Goal: Task Accomplishment & Management: Manage account settings

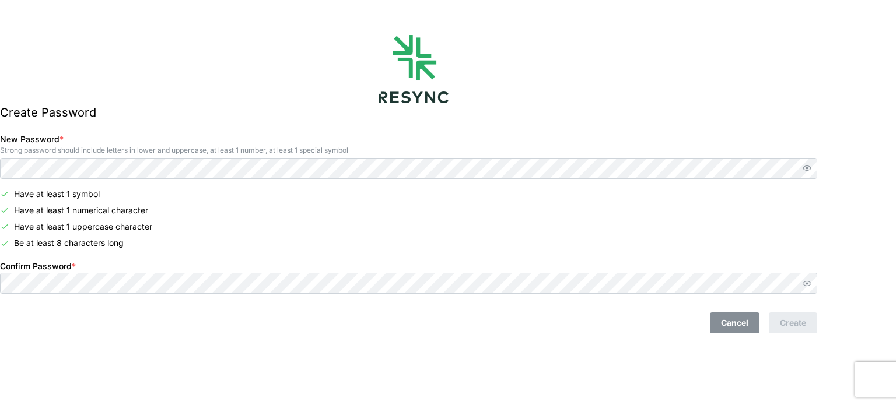
click at [798, 349] on div "Create Password New Password * Strong password should include letters in lower …" at bounding box center [413, 202] width 826 height 405
click at [811, 283] on icon "button" at bounding box center [807, 283] width 9 height 9
click at [811, 165] on icon "button" at bounding box center [807, 168] width 9 height 9
drag, startPoint x: 761, startPoint y: 381, endPoint x: 732, endPoint y: 360, distance: 35.9
click at [762, 381] on div "Create Password New Password * Strong password should include letters in lower …" at bounding box center [413, 202] width 826 height 405
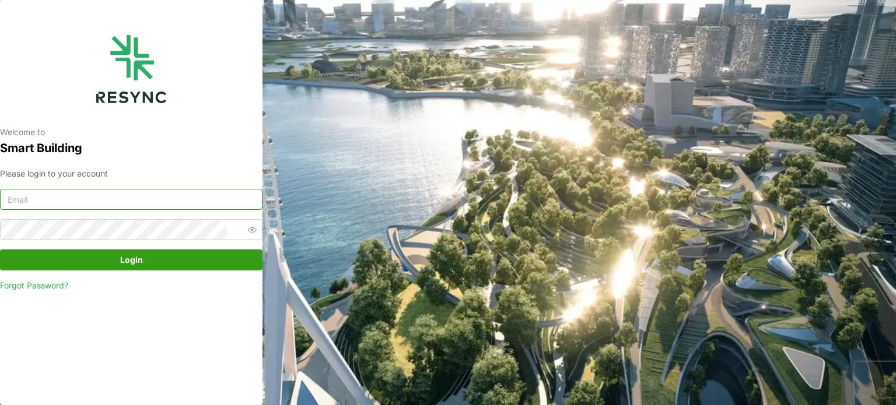
click at [75, 208] on input at bounding box center [131, 199] width 262 height 21
type input "knightfrank.thailand"
drag, startPoint x: 104, startPoint y: 205, endPoint x: 0, endPoint y: 216, distance: 105.1
click at [0, 216] on div "Welcome to Smart Building Please login to your account knightfrank.thailand Log…" at bounding box center [131, 202] width 262 height 405
click at [145, 190] on input at bounding box center [131, 199] width 262 height 21
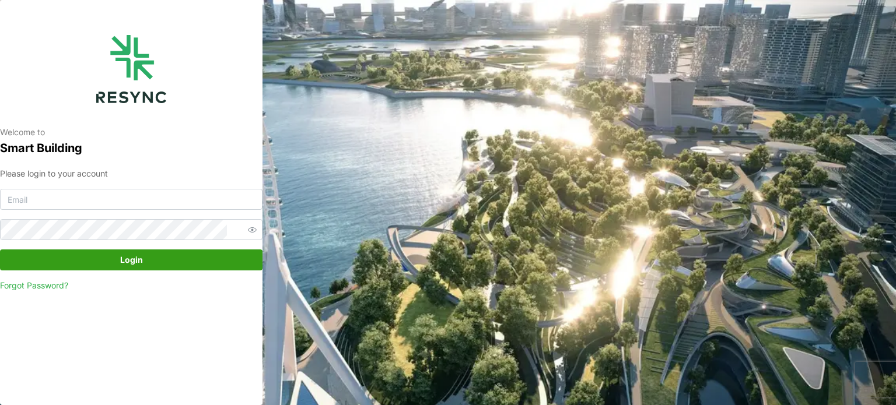
click at [102, 384] on div "Welcome to Smart Building Please login to your account Login Forgot Password?" at bounding box center [131, 202] width 262 height 405
click at [71, 196] on input at bounding box center [131, 199] width 262 height 21
drag, startPoint x: 82, startPoint y: 199, endPoint x: 0, endPoint y: 199, distance: 81.7
click at [0, 199] on div "Welcome to Smart Building Please login to your account khattaliya Login Forgot …" at bounding box center [131, 202] width 262 height 405
paste input ".thongyom@th.knightfrank.com"
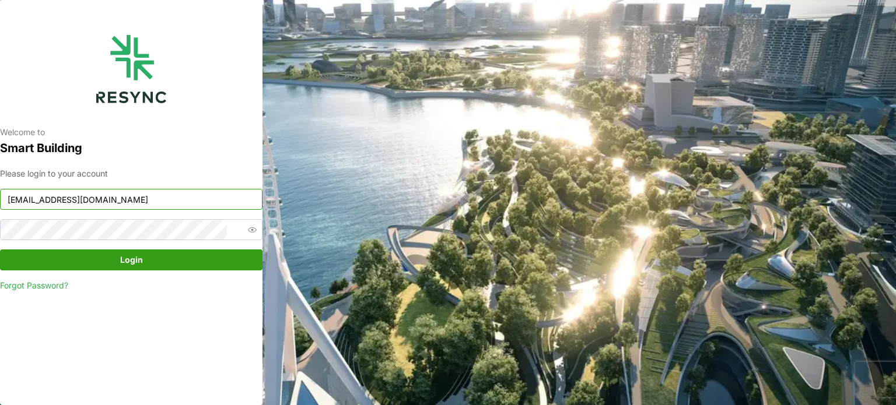
type input "khattaliya.thongyom@th.knightfrank.com"
click at [96, 259] on span "Login" at bounding box center [131, 260] width 240 height 20
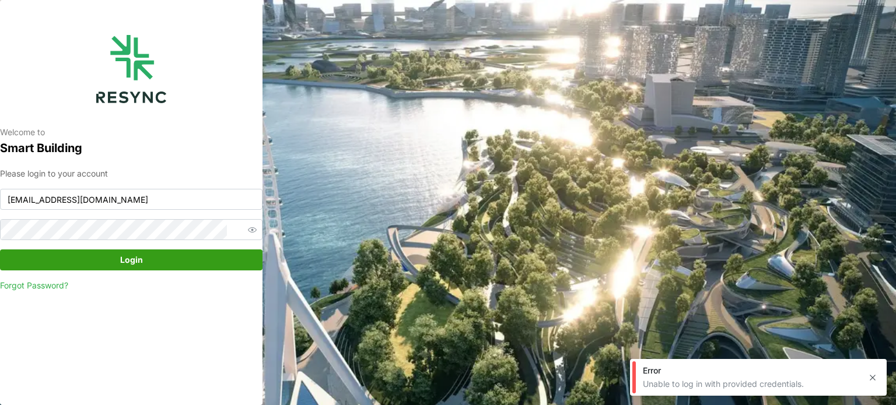
click at [36, 284] on link "Forgot Password?" at bounding box center [131, 286] width 262 height 12
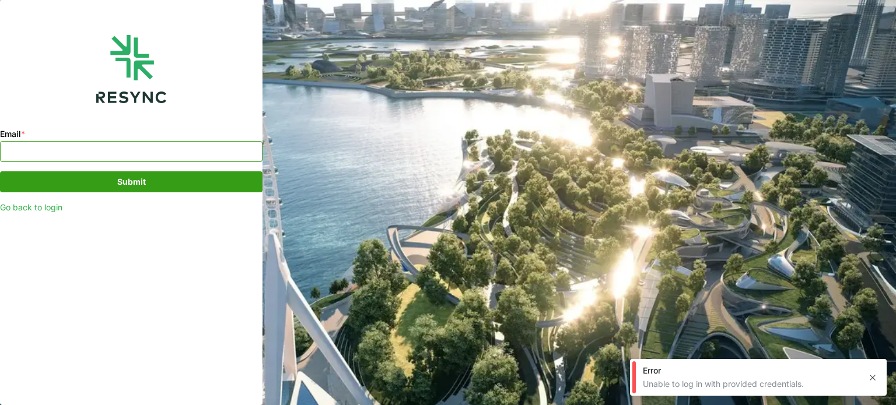
click at [49, 156] on input "Email *" at bounding box center [131, 151] width 262 height 21
paste input "khattaliya.thongyom@th.knightfrank.com"
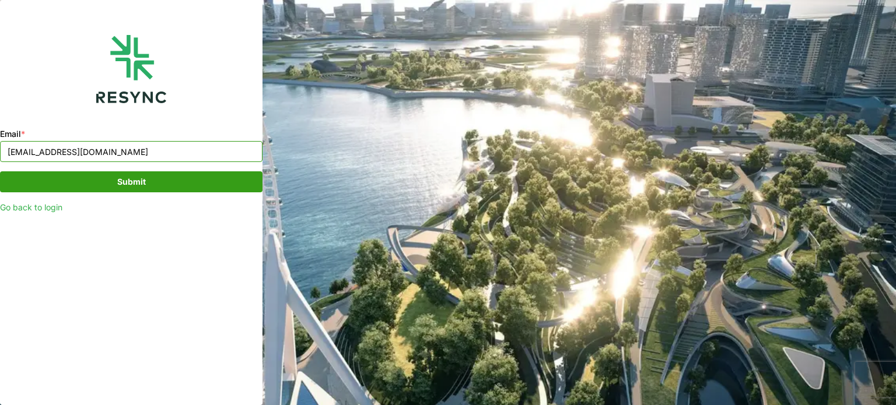
type input "khattaliya.thongyom@th.knightfrank.com"
click at [133, 180] on span "Submit" at bounding box center [131, 182] width 29 height 20
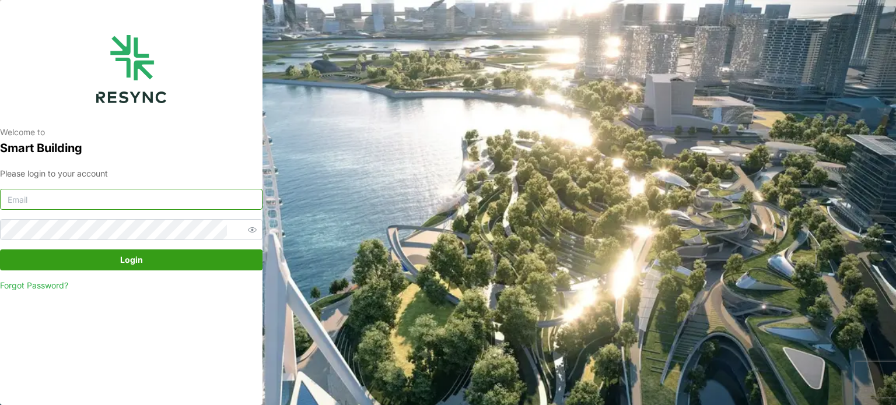
click at [144, 198] on input at bounding box center [131, 199] width 262 height 21
type input "khattaliya.thongyom@th.knightfrank.com"
click at [104, 255] on span "Login" at bounding box center [131, 260] width 240 height 20
click at [168, 261] on span "Login" at bounding box center [131, 260] width 240 height 20
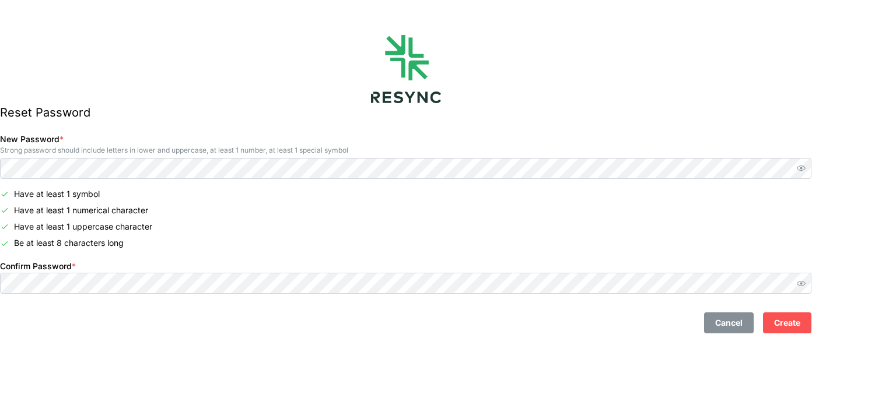
click at [106, 272] on div "Confirm Password *" at bounding box center [405, 277] width 811 height 36
click at [800, 327] on span "Create" at bounding box center [787, 323] width 26 height 20
click at [800, 328] on span "Create" at bounding box center [787, 323] width 26 height 20
click at [805, 286] on icon "button" at bounding box center [801, 283] width 9 height 9
click at [805, 170] on icon "button" at bounding box center [801, 168] width 9 height 7
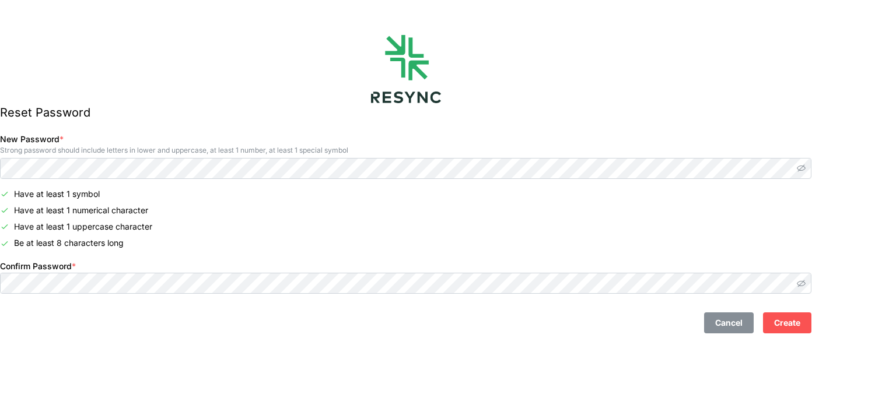
click at [800, 324] on span "Create" at bounding box center [787, 323] width 26 height 20
click at [800, 321] on span "Create" at bounding box center [787, 323] width 26 height 20
click at [800, 332] on span "Create" at bounding box center [787, 323] width 26 height 20
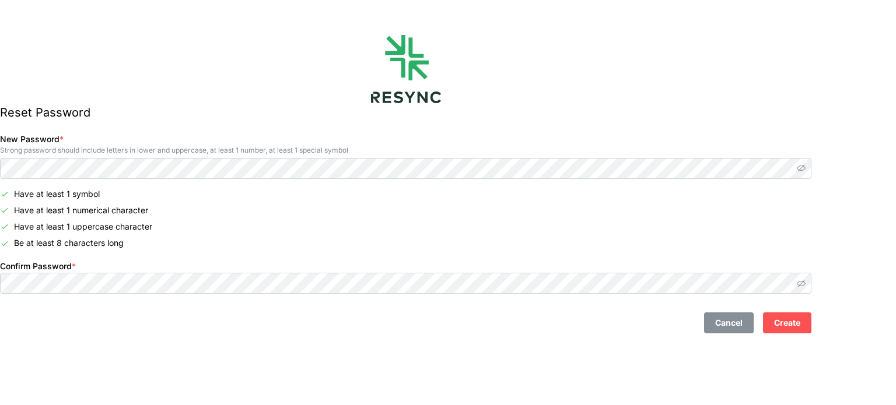
click at [800, 332] on span "Create" at bounding box center [787, 323] width 26 height 20
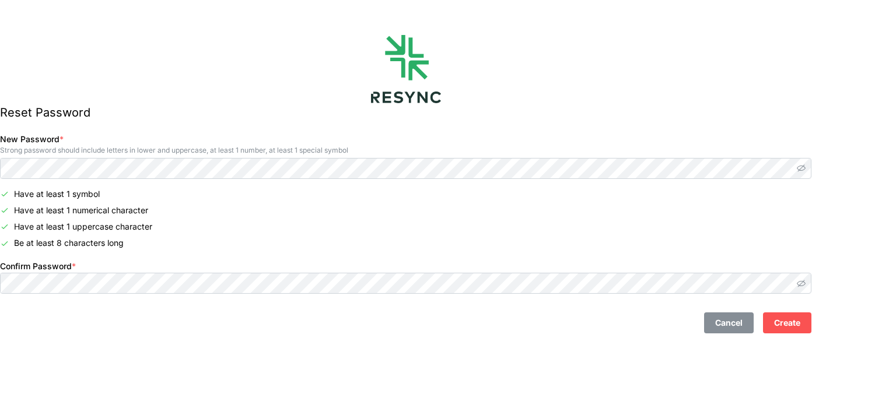
click at [800, 330] on span "Create" at bounding box center [787, 323] width 26 height 20
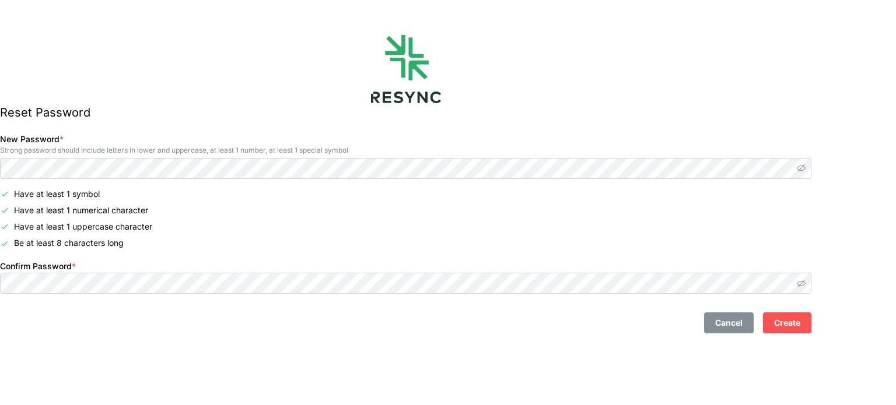
click at [800, 320] on span "Create" at bounding box center [787, 323] width 26 height 20
click at [800, 321] on span "Create" at bounding box center [787, 323] width 26 height 20
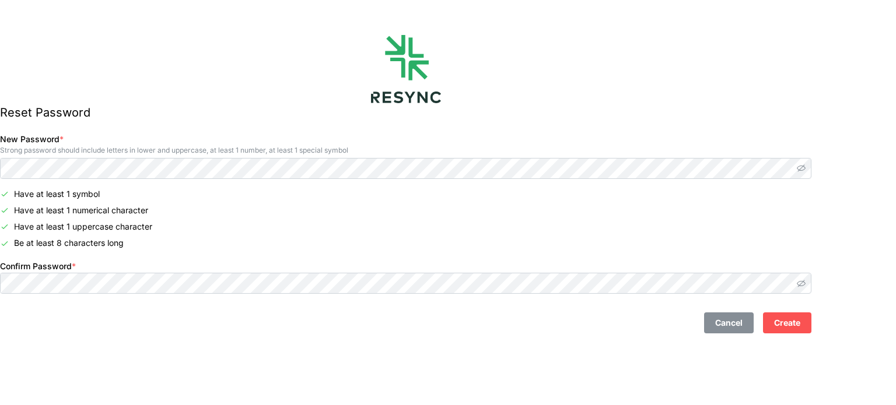
click at [800, 321] on span "Create" at bounding box center [787, 323] width 26 height 20
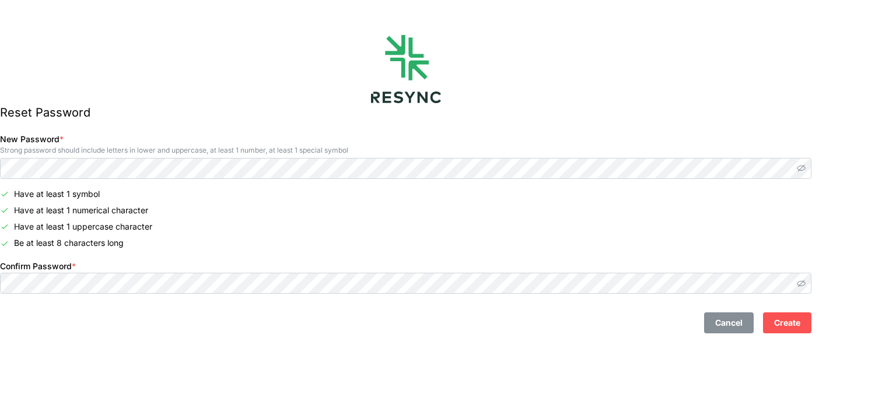
click at [800, 321] on span "Create" at bounding box center [787, 323] width 26 height 20
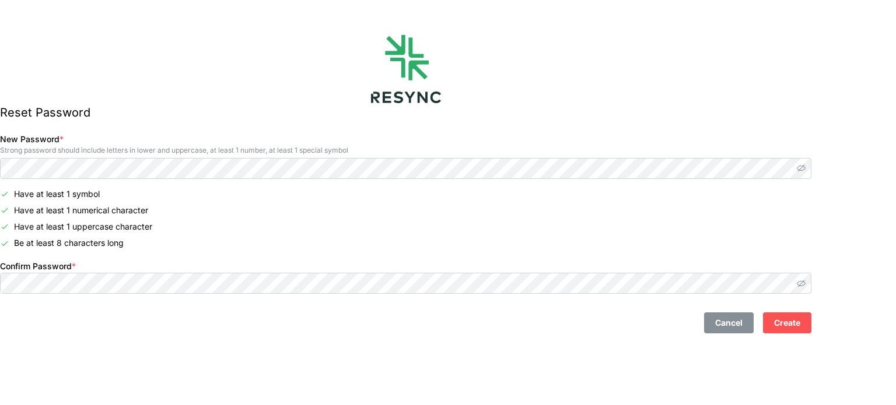
click at [800, 321] on span "Create" at bounding box center [787, 323] width 26 height 20
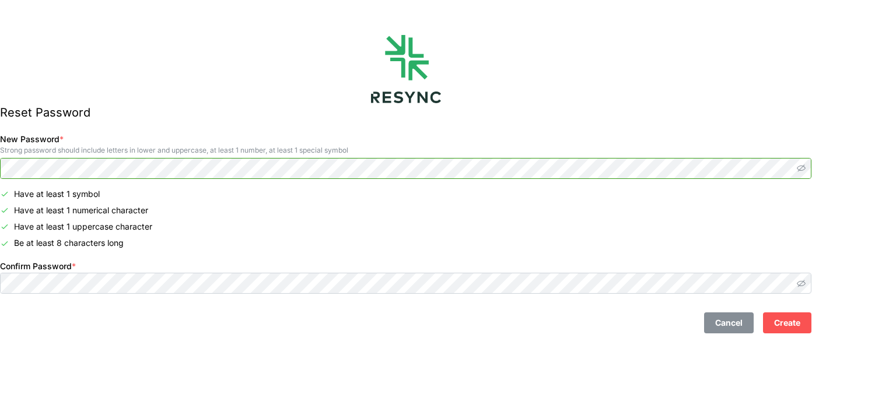
click at [0, 158] on div "Reset Password New Password * Strong password should include letters in lower a…" at bounding box center [405, 202] width 811 height 405
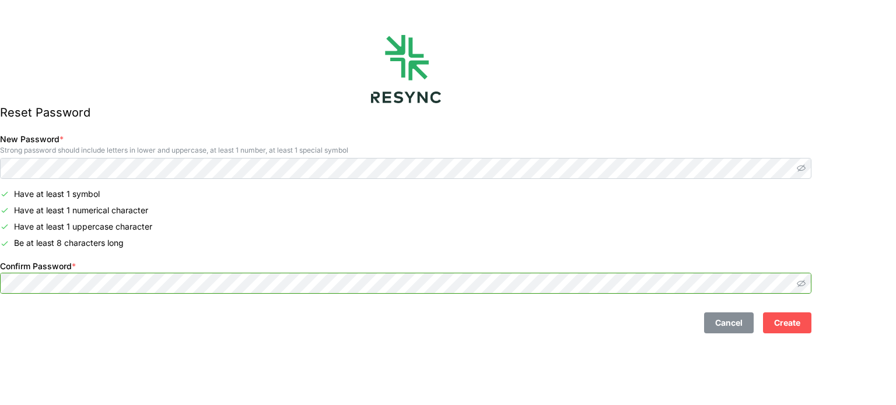
click at [0, 279] on div "Reset Password New Password * Strong password should include letters in lower a…" at bounding box center [405, 202] width 811 height 405
click at [763, 313] on button "Create" at bounding box center [787, 323] width 48 height 21
click at [811, 326] on button "Create" at bounding box center [787, 323] width 48 height 21
click at [811, 327] on button "Create" at bounding box center [787, 323] width 48 height 21
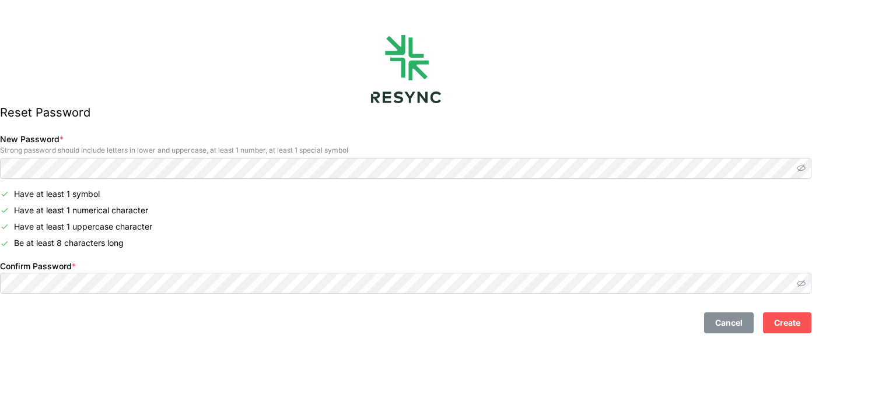
click at [811, 327] on button "Create" at bounding box center [787, 323] width 48 height 21
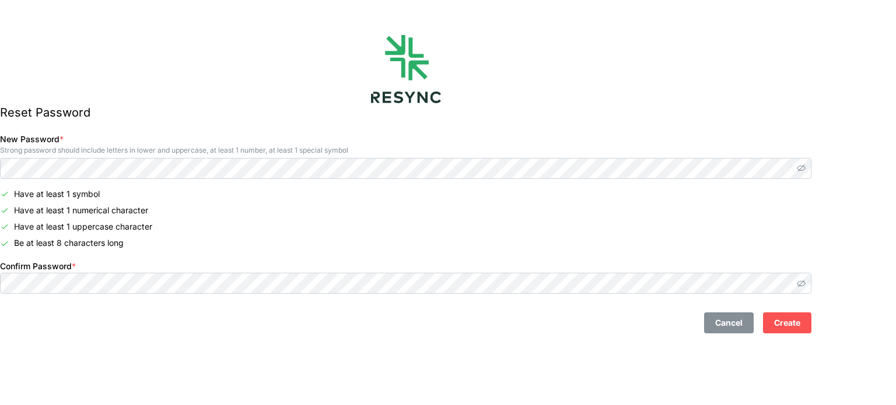
click at [811, 327] on button "Create" at bounding box center [787, 323] width 48 height 21
click at [800, 327] on span "Create" at bounding box center [787, 323] width 26 height 20
click at [800, 326] on span "Create" at bounding box center [787, 323] width 26 height 20
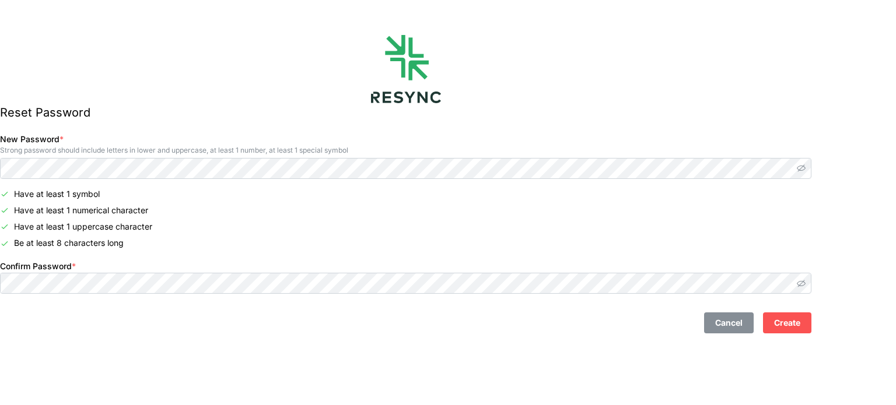
click at [800, 326] on span "Create" at bounding box center [787, 323] width 26 height 20
click at [800, 321] on span "Create" at bounding box center [787, 323] width 26 height 20
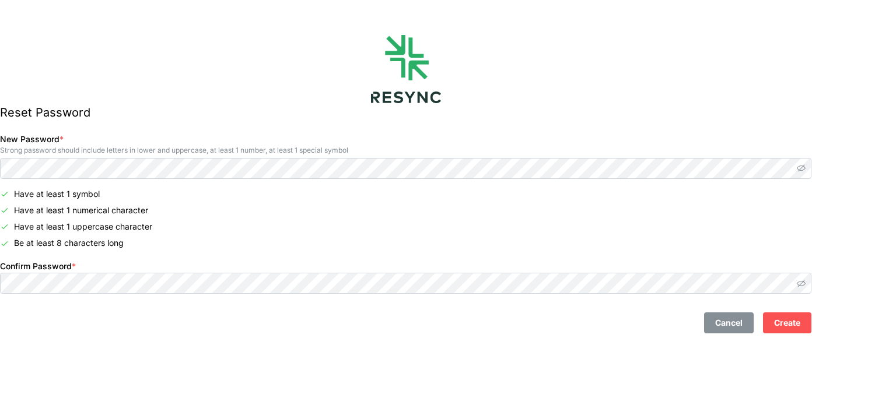
click at [800, 326] on span "Create" at bounding box center [787, 323] width 26 height 20
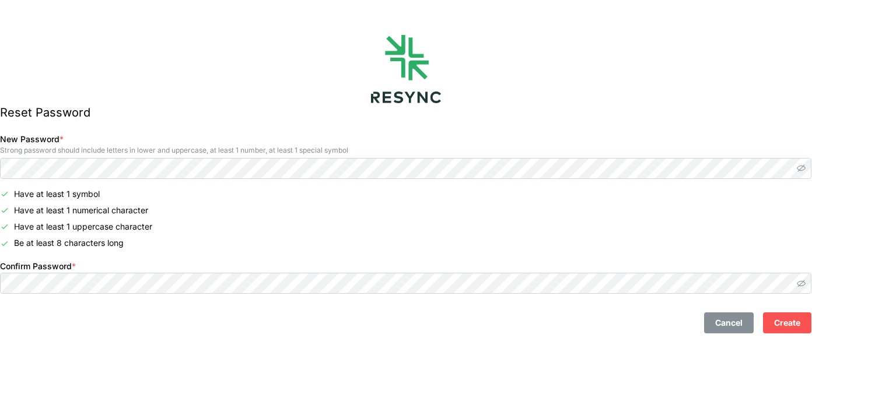
click at [800, 326] on span "Create" at bounding box center [787, 323] width 26 height 20
click at [800, 330] on span "Create" at bounding box center [787, 323] width 26 height 20
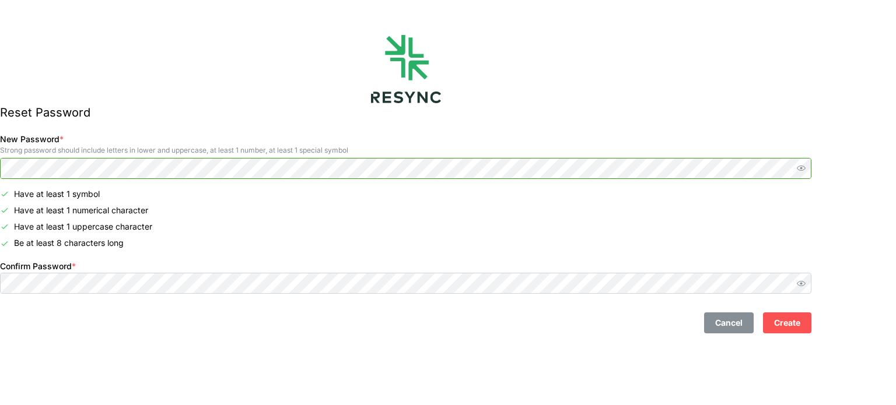
click at [805, 171] on icon "button" at bounding box center [801, 168] width 9 height 9
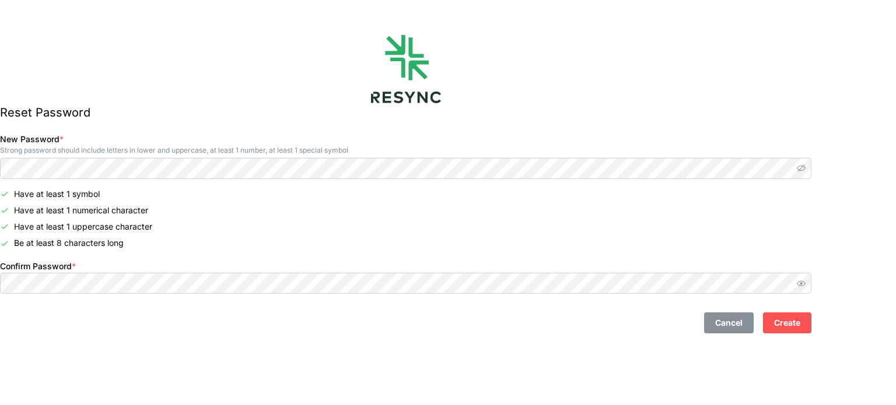
click at [800, 332] on span "Create" at bounding box center [787, 323] width 26 height 20
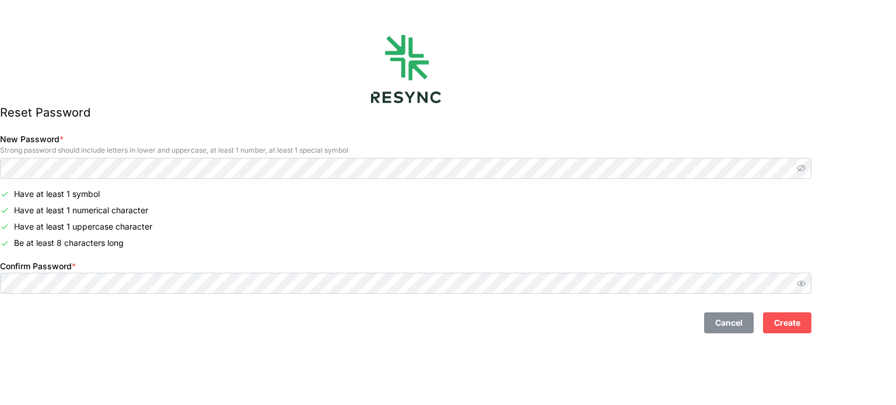
click at [800, 332] on span "Create" at bounding box center [787, 323] width 26 height 20
click at [800, 314] on span "Create" at bounding box center [787, 323] width 26 height 20
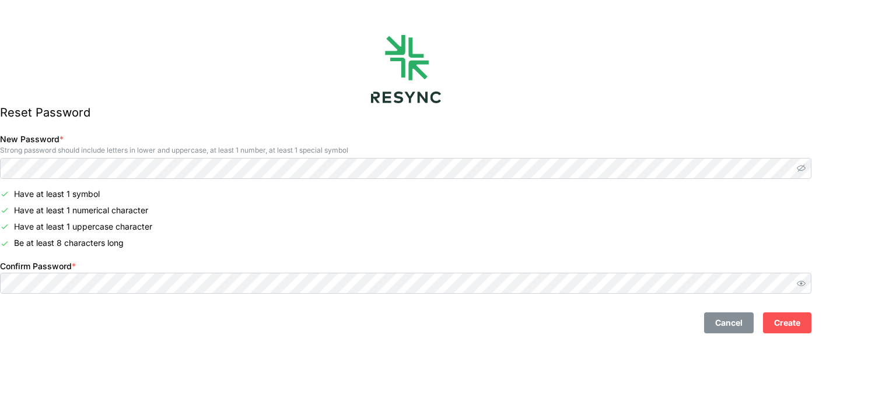
click at [800, 314] on span "Create" at bounding box center [787, 323] width 26 height 20
click at [800, 316] on span "Create" at bounding box center [787, 323] width 26 height 20
click at [800, 319] on span "Create" at bounding box center [787, 323] width 26 height 20
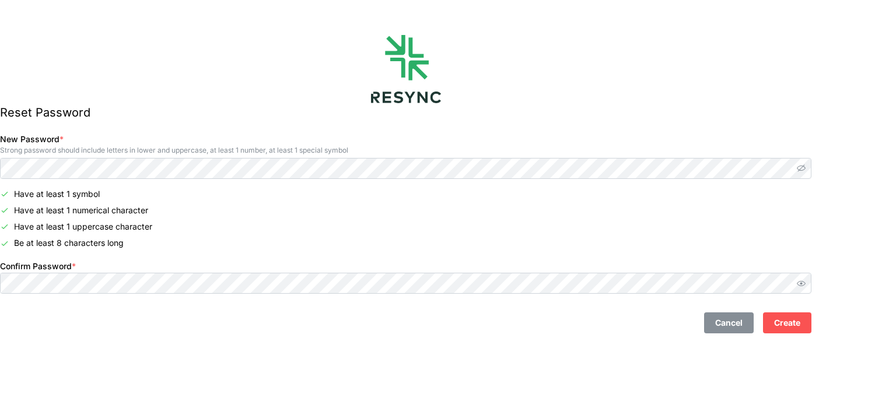
click at [800, 319] on span "Create" at bounding box center [787, 323] width 26 height 20
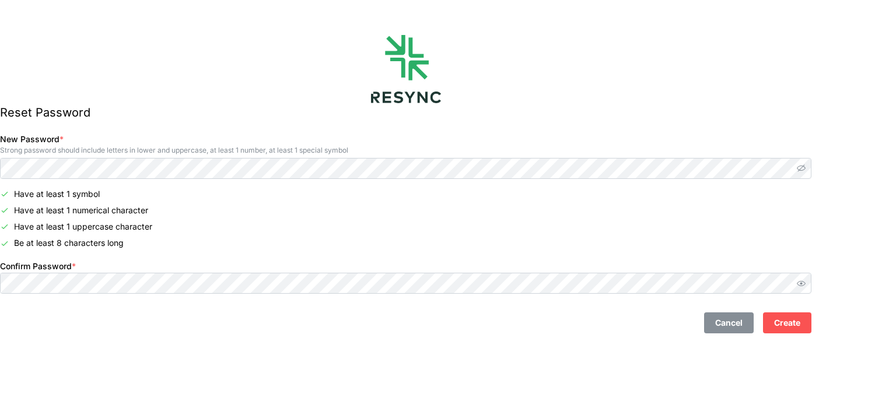
click at [800, 318] on span "Create" at bounding box center [787, 323] width 26 height 20
click at [800, 317] on span "Create" at bounding box center [787, 323] width 26 height 20
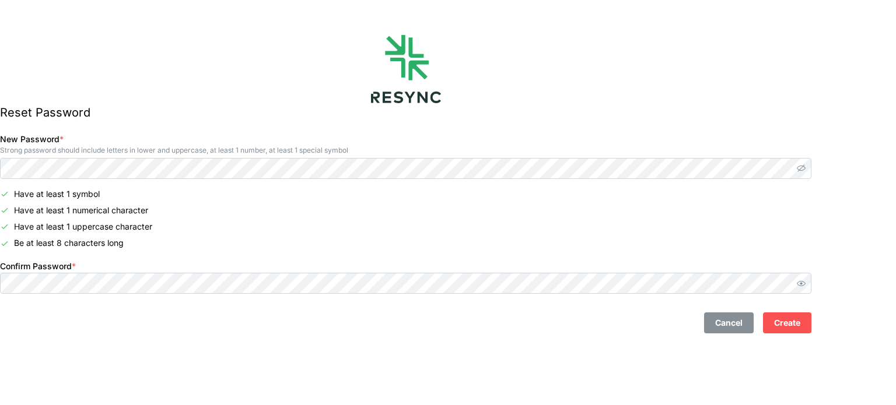
click at [800, 317] on span "Create" at bounding box center [787, 323] width 26 height 20
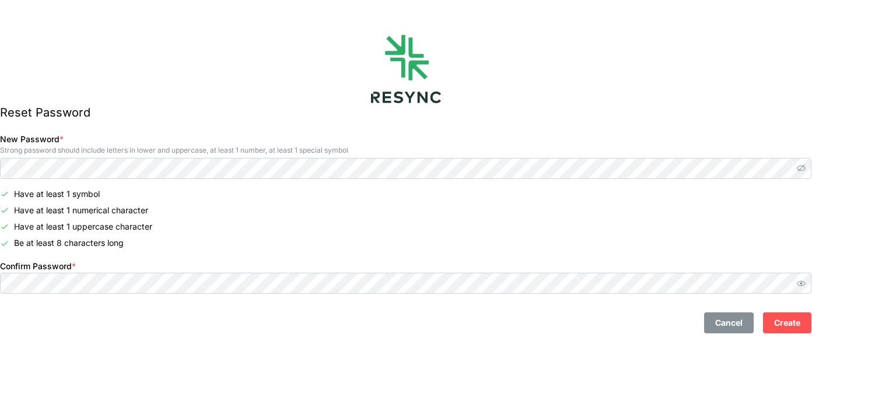
click at [800, 317] on span "Create" at bounding box center [787, 323] width 26 height 20
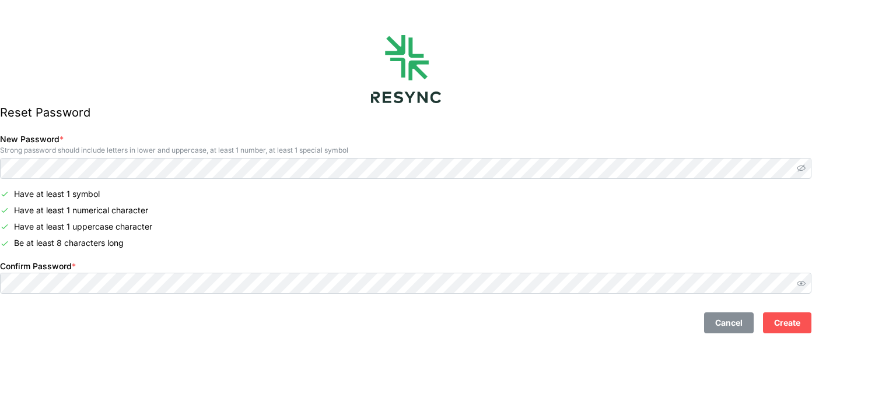
click at [800, 317] on span "Create" at bounding box center [787, 323] width 26 height 20
click at [601, 76] on div at bounding box center [405, 69] width 811 height 68
click at [649, 346] on div "Reset Password New Password * Strong password should include letters in lower a…" at bounding box center [405, 202] width 811 height 405
